Goal: Information Seeking & Learning: Understand process/instructions

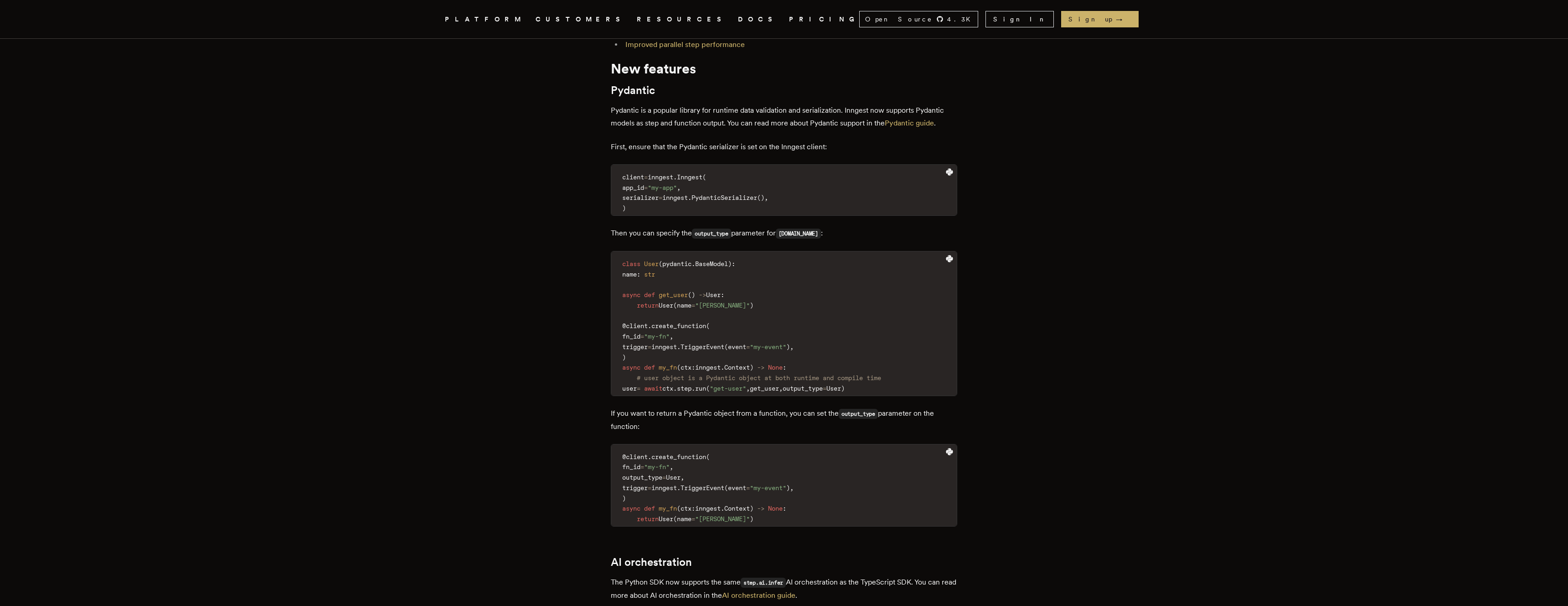
scroll to position [497, 0]
click at [648, 348] on span "trigger" at bounding box center [634, 347] width 26 height 7
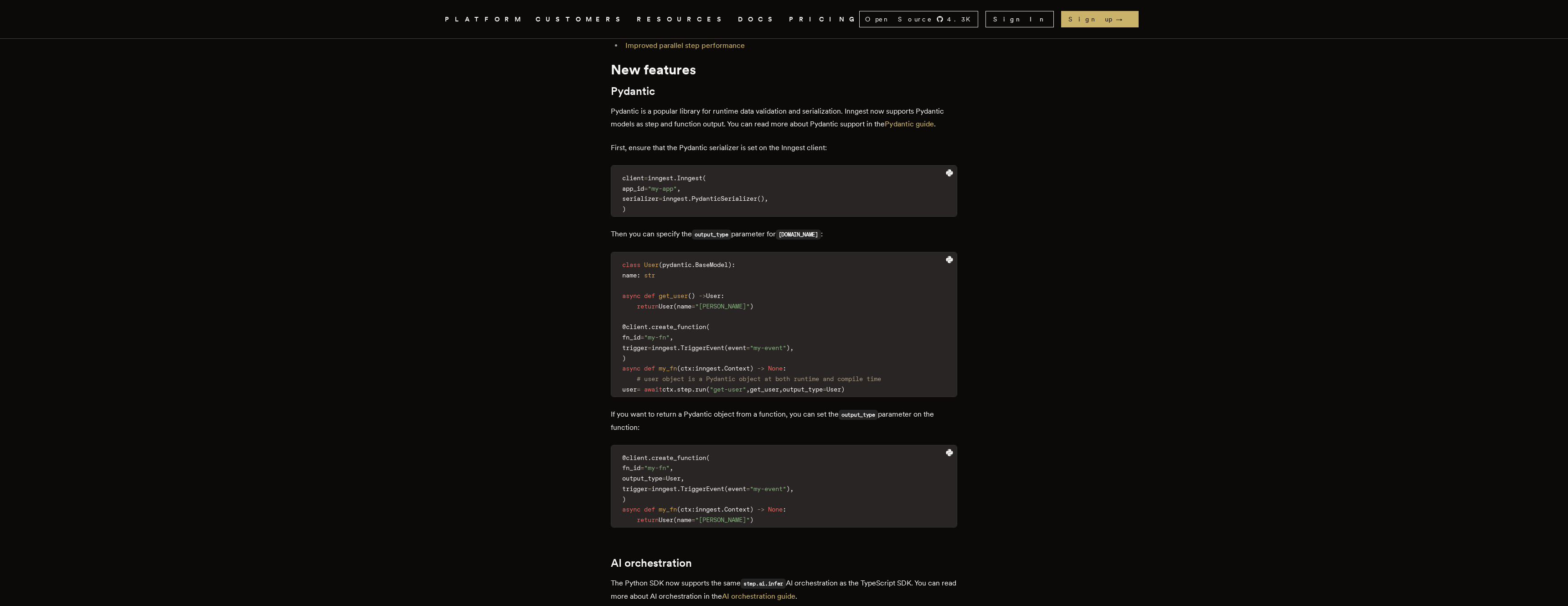
click at [677, 489] on span "inngest" at bounding box center [664, 489] width 26 height 7
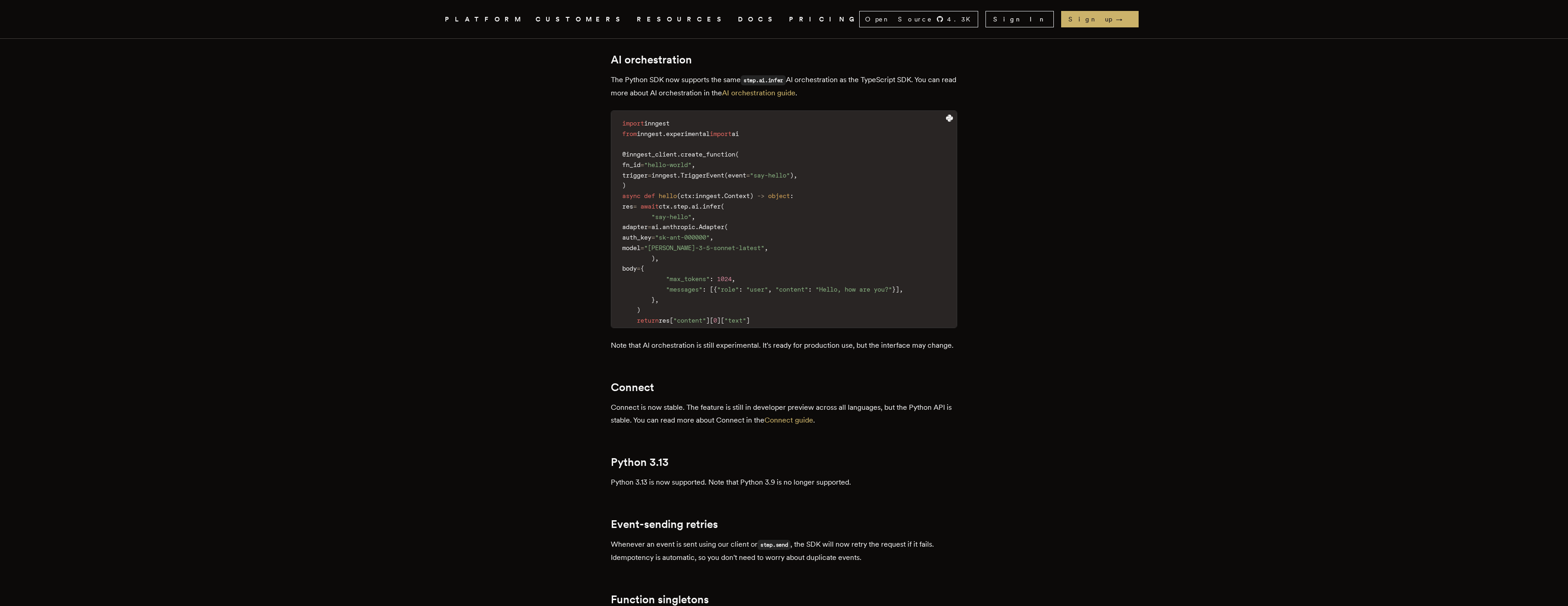
scroll to position [990, 0]
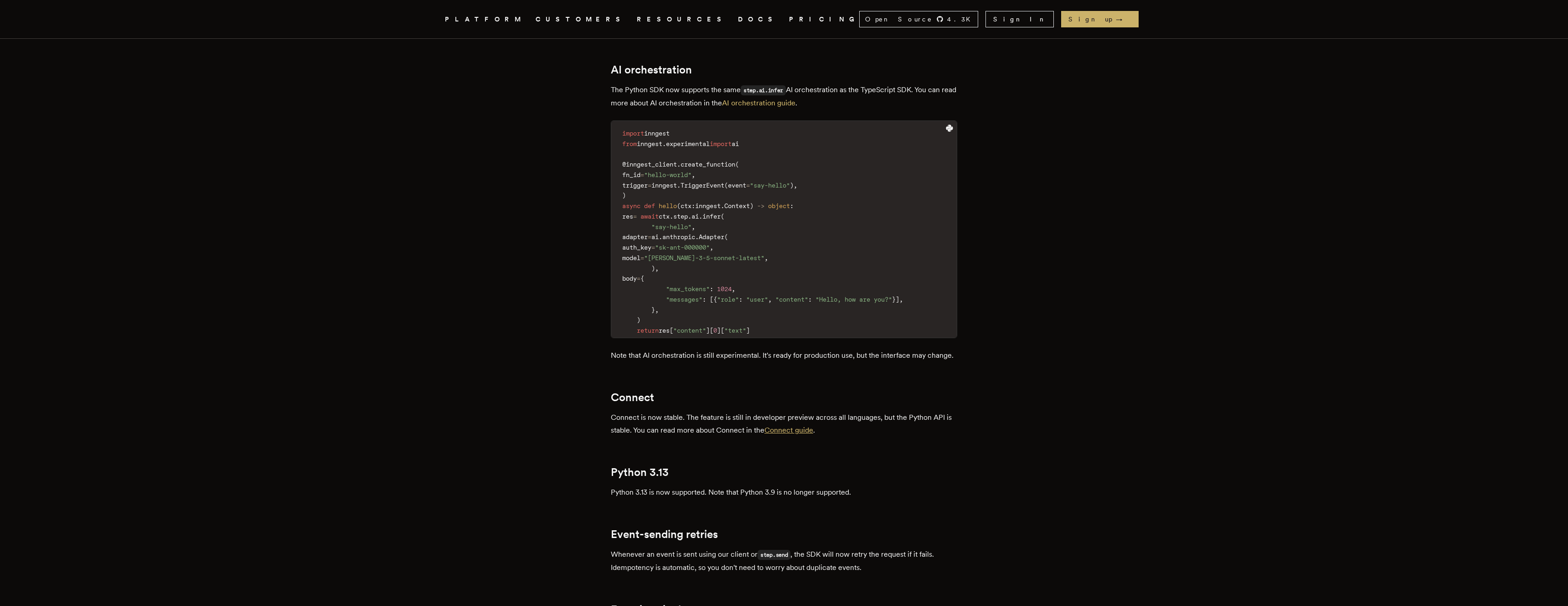
click at [787, 434] on link "Connect guide" at bounding box center [788, 430] width 49 height 9
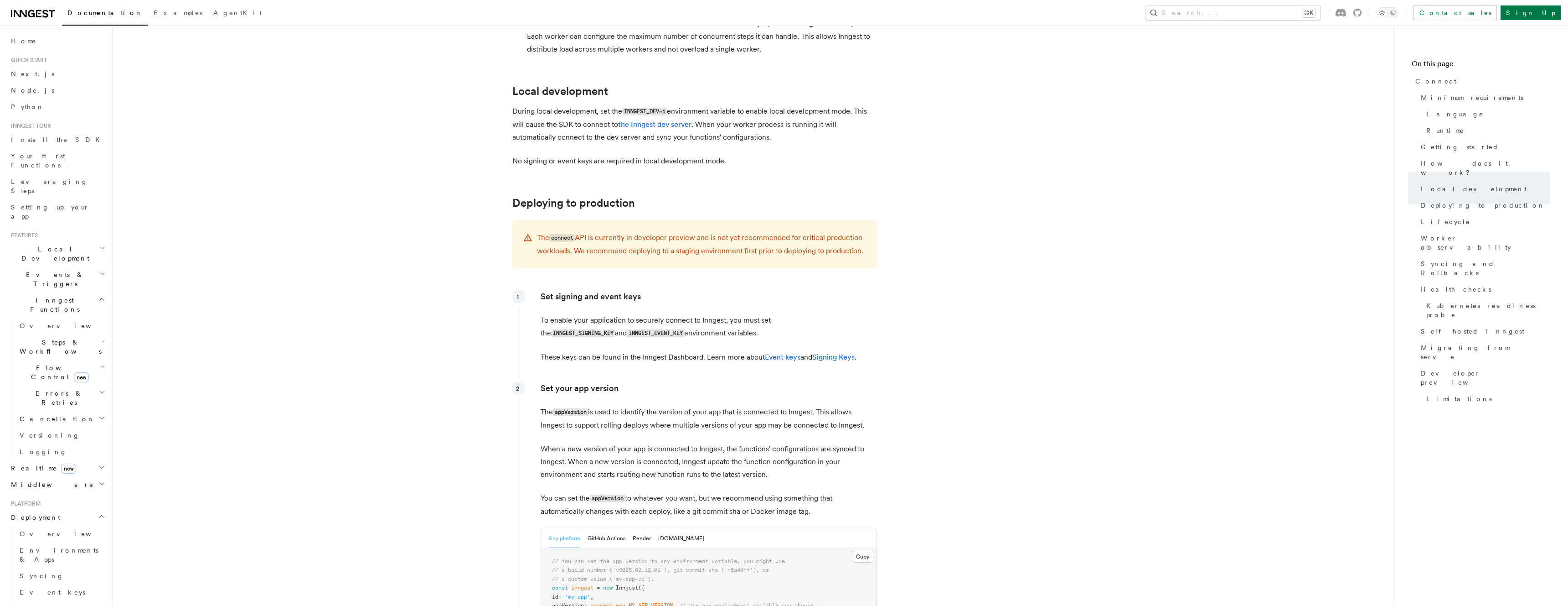
scroll to position [272, 0]
click at [43, 573] on span "Python SDK" at bounding box center [44, 577] width 74 height 9
click at [33, 590] on span "Introduction" at bounding box center [52, 593] width 65 height 7
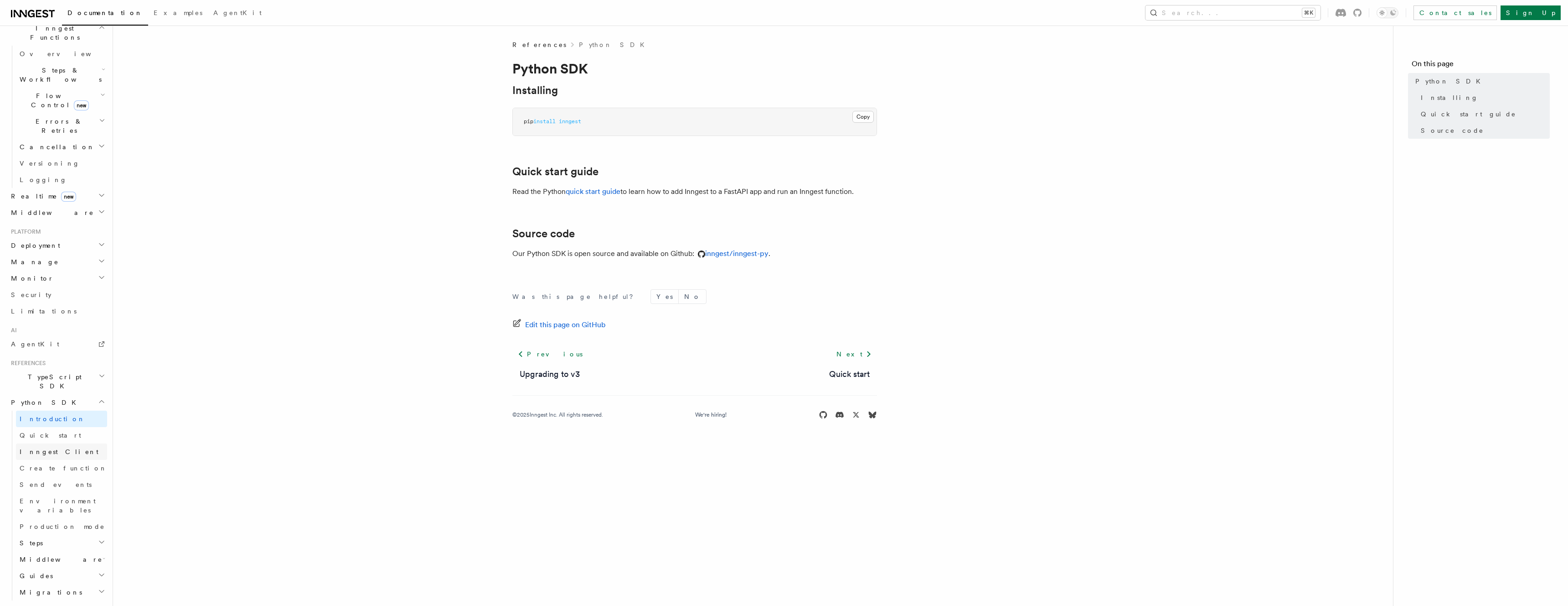
click at [40, 448] on span "Inngest Client" at bounding box center [59, 451] width 79 height 7
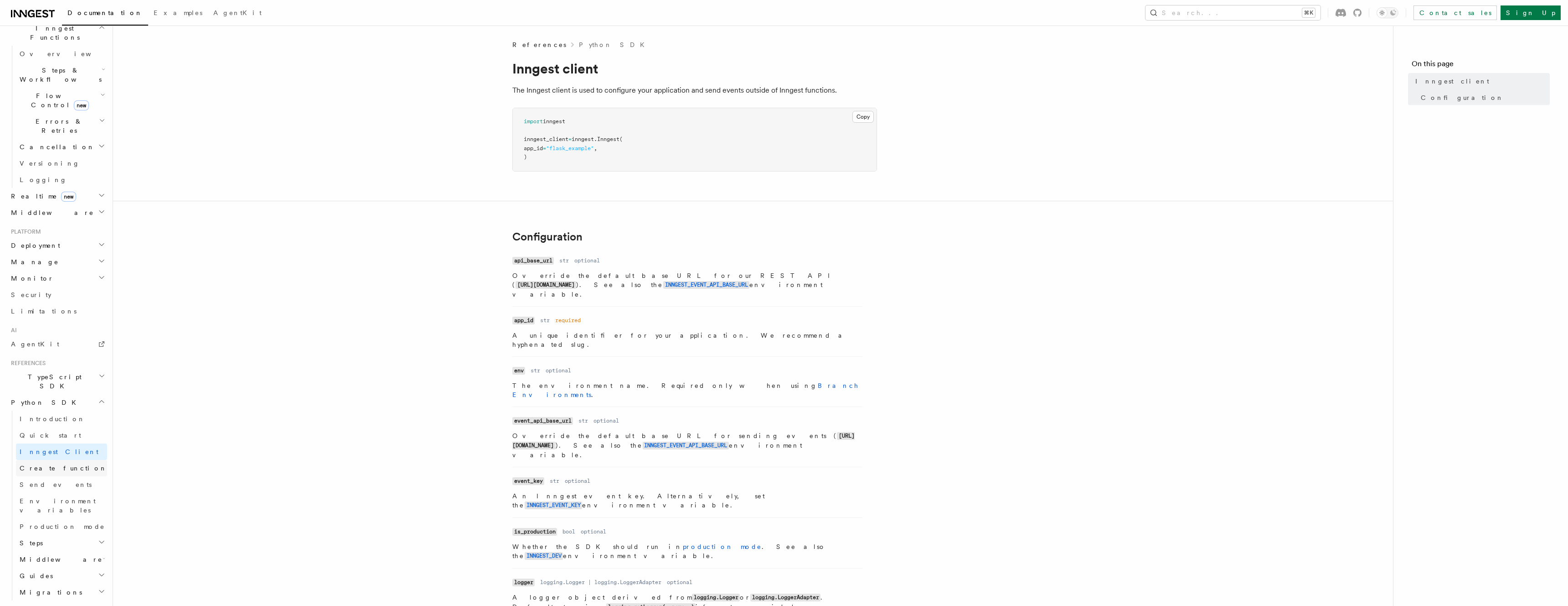
click at [40, 460] on link "Create function" at bounding box center [62, 468] width 91 height 16
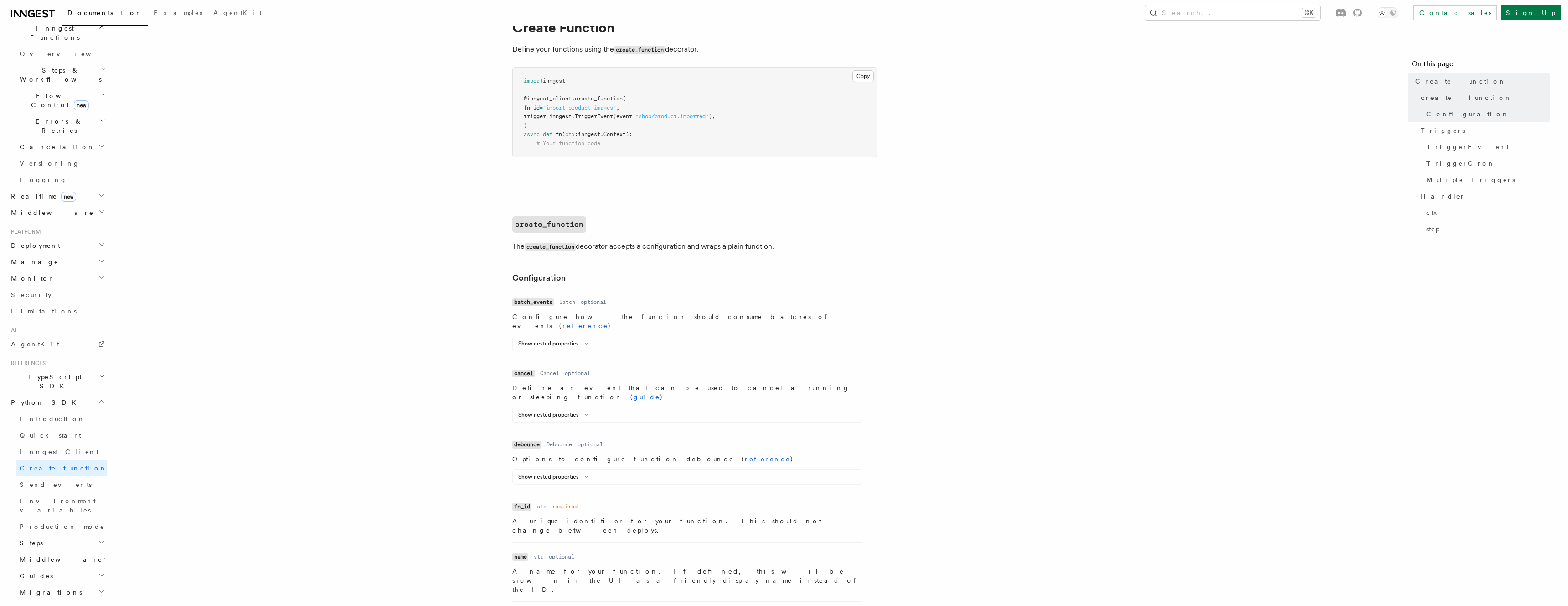
scroll to position [42, 0]
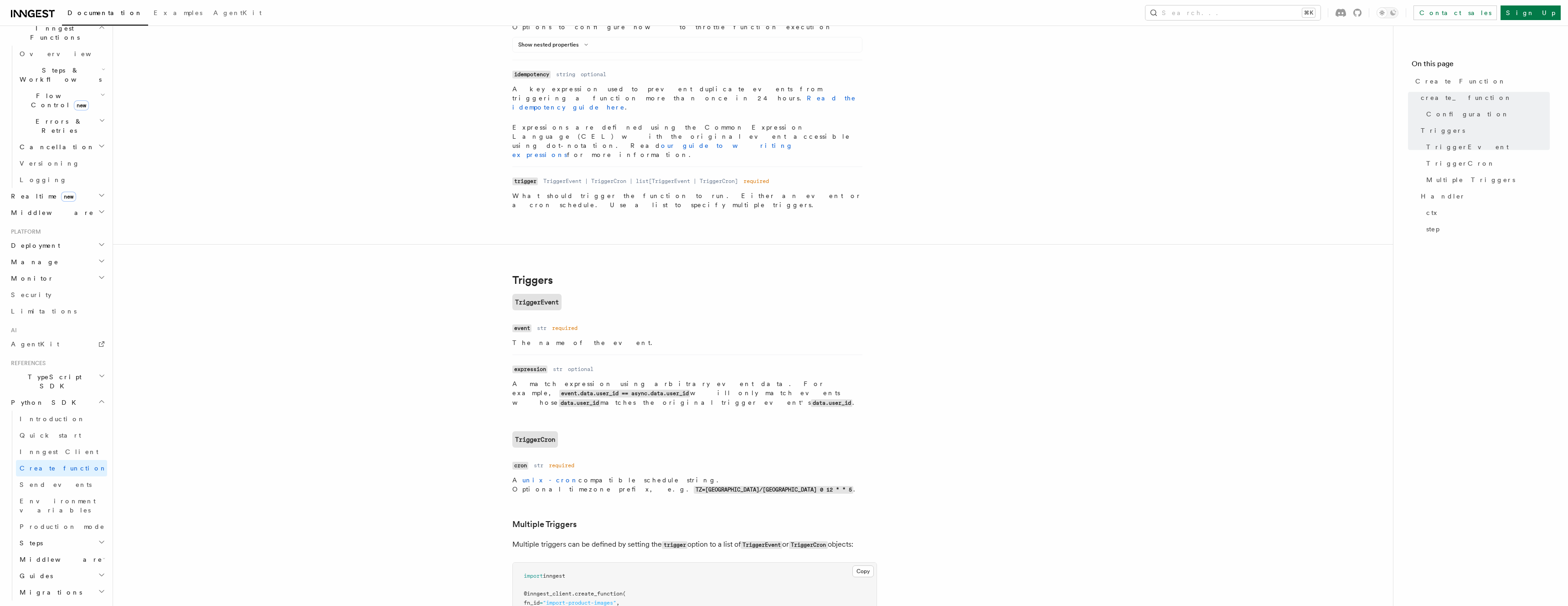
scroll to position [1397, 0]
